Goal: Entertainment & Leisure: Consume media (video, audio)

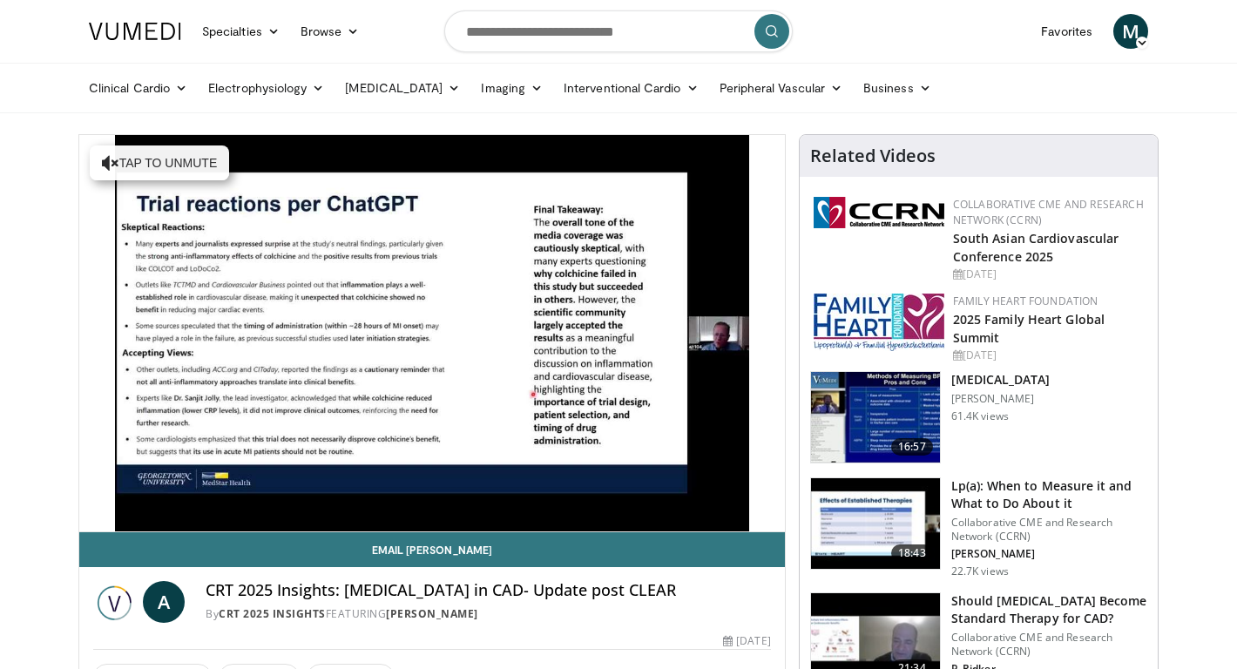
click at [131, 511] on video-js "**********" at bounding box center [432, 333] width 706 height 397
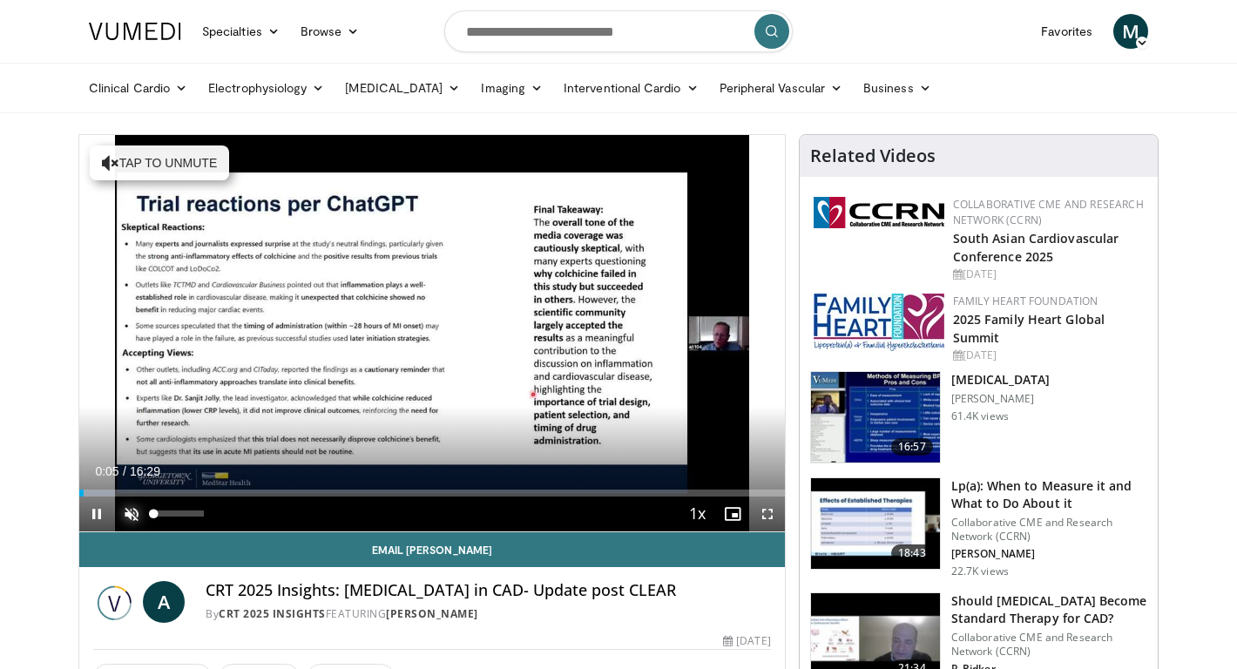
click at [126, 511] on span "Video Player" at bounding box center [131, 514] width 35 height 35
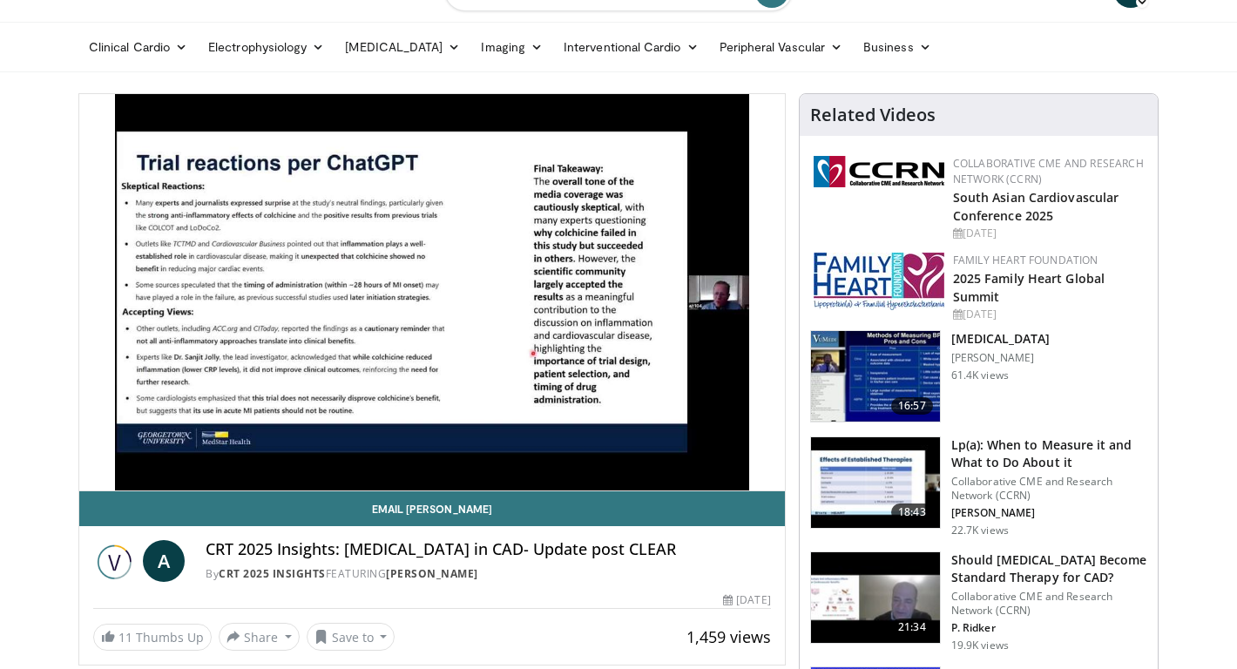
scroll to position [40, 0]
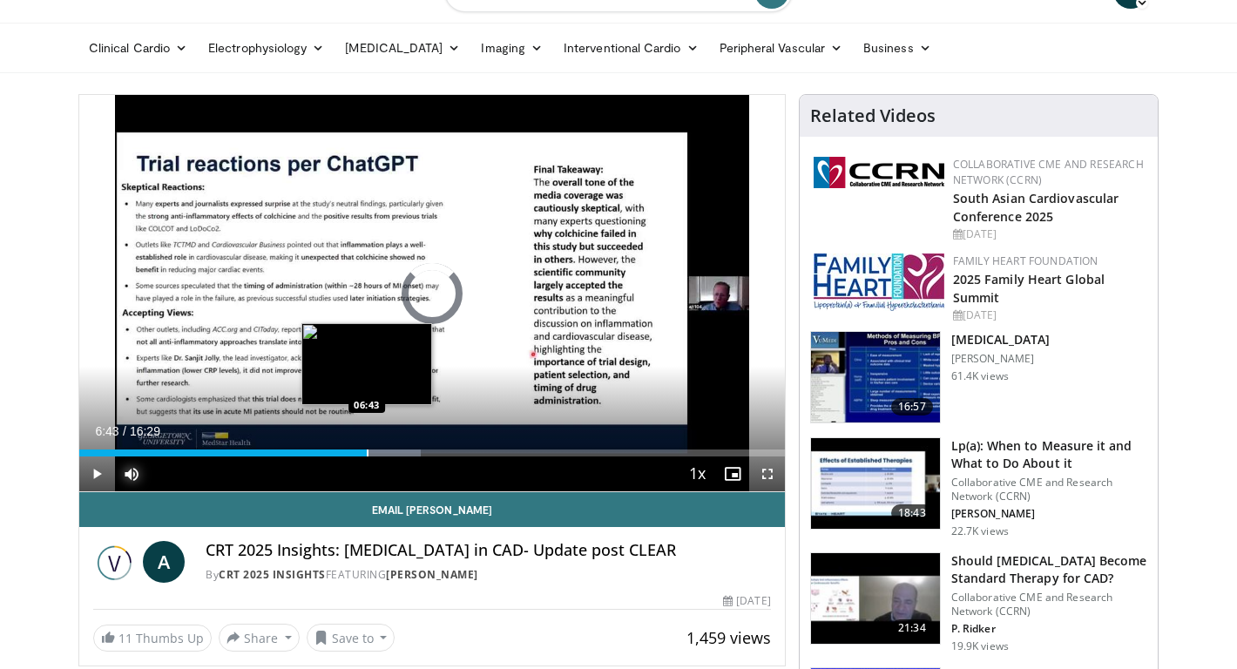
click at [367, 454] on div "Progress Bar" at bounding box center [368, 453] width 2 height 7
click at [352, 452] on div "Progress Bar" at bounding box center [353, 453] width 2 height 7
click at [354, 456] on div "Progress Bar" at bounding box center [355, 453] width 2 height 7
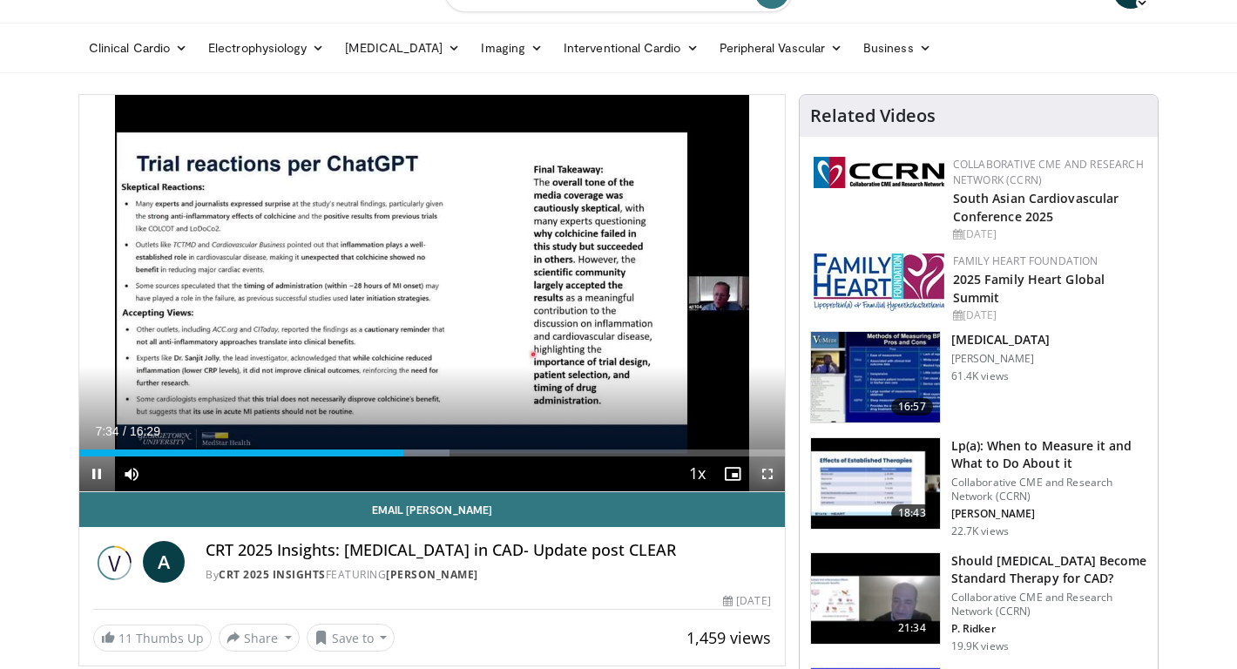
click at [764, 478] on span "Video Player" at bounding box center [767, 474] width 35 height 35
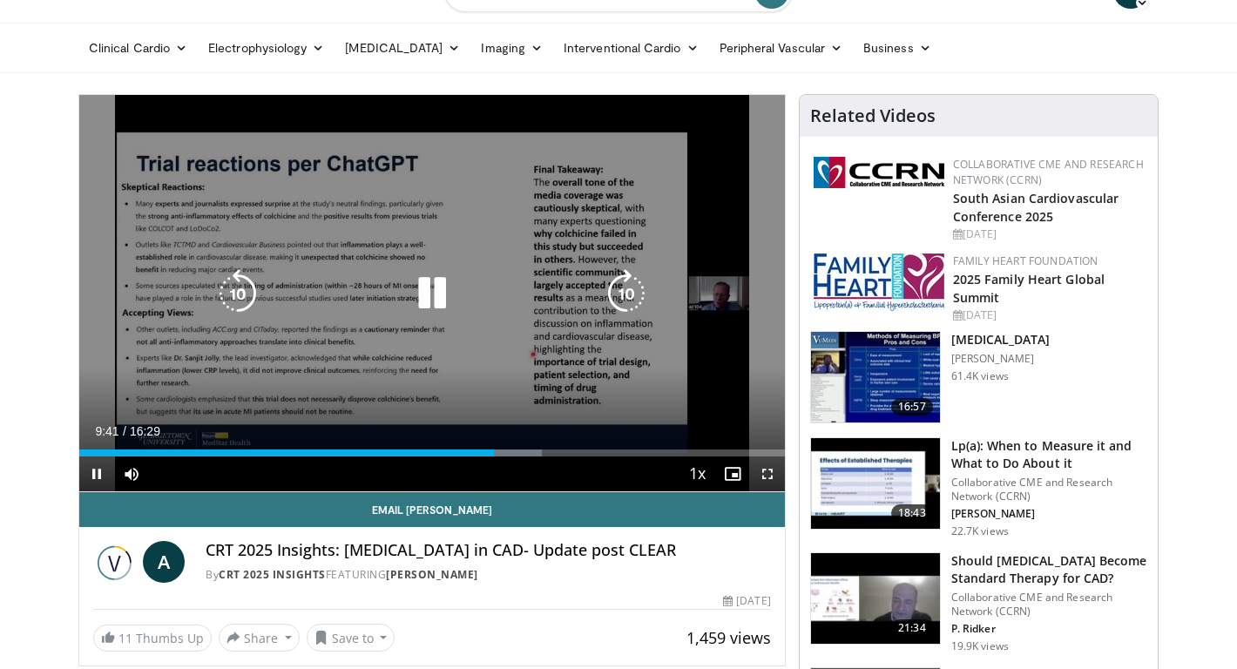
click at [426, 302] on icon "Video Player" at bounding box center [432, 293] width 49 height 49
